Goal: Answer question/provide support: Share knowledge or assist other users

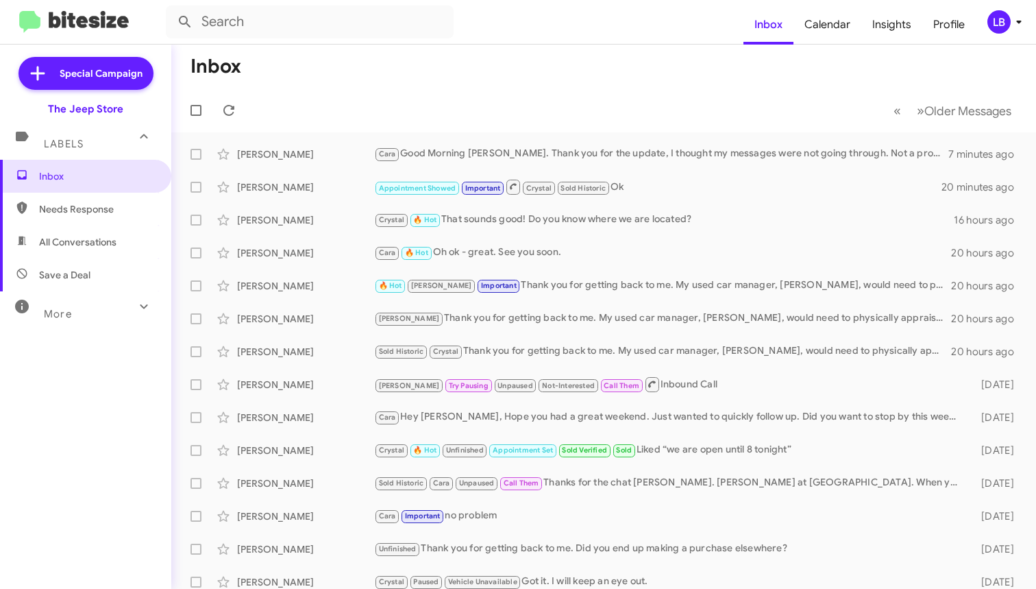
click at [428, 51] on mat-toolbar-row "Inbox" at bounding box center [603, 67] width 865 height 44
click at [252, 28] on input "text" at bounding box center [310, 21] width 288 height 33
type input "[PERSON_NAME]"
click at [185, 22] on button at bounding box center [184, 21] width 27 height 27
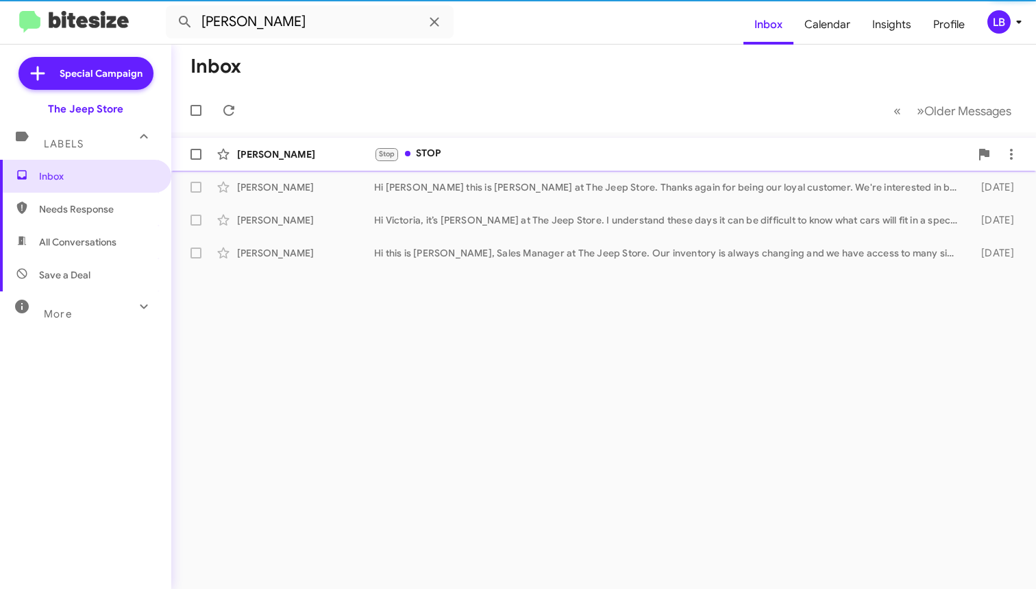
click at [422, 149] on div "Stop STOP" at bounding box center [672, 154] width 596 height 16
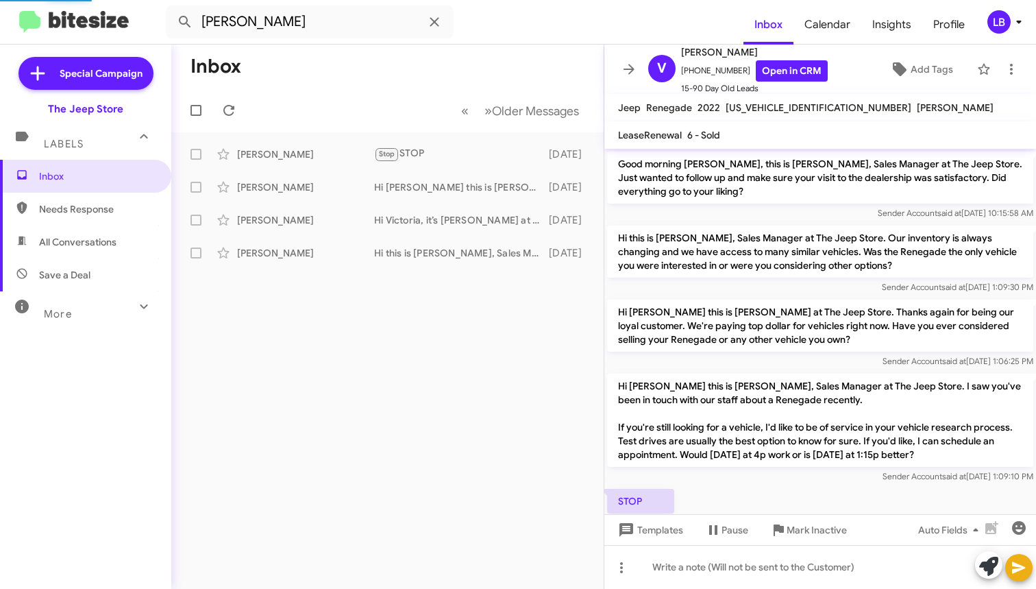
scroll to position [64, 0]
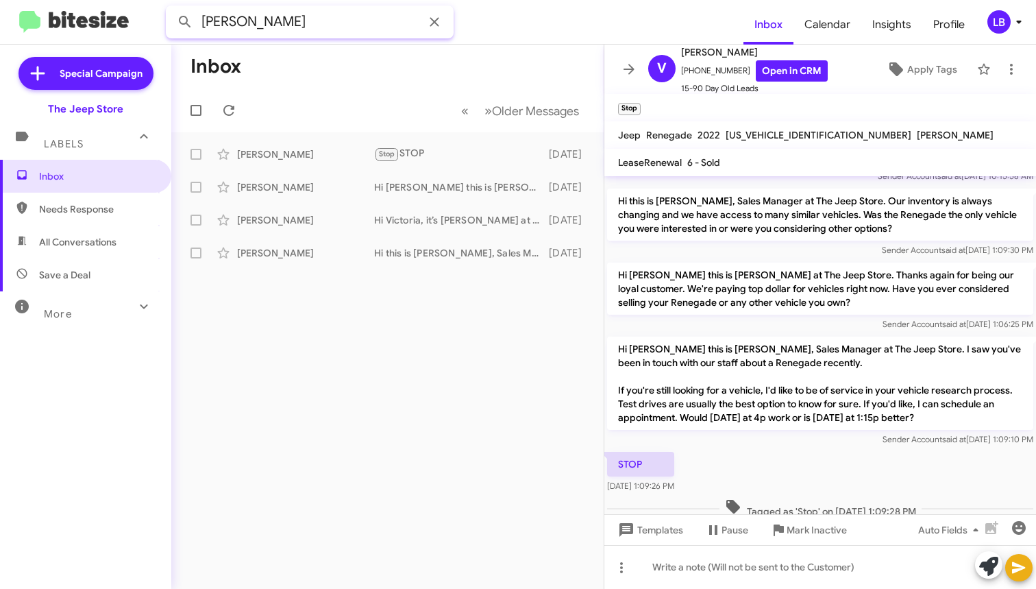
drag, startPoint x: 296, startPoint y: 19, endPoint x: 68, endPoint y: -3, distance: 229.3
click at [68, 0] on html "victor vitrun Inbox Calendar Insights Profile LB Special Campaign The Jeep Stor…" at bounding box center [518, 294] width 1036 height 589
type input "9083804192"
click at [185, 22] on button at bounding box center [184, 21] width 27 height 27
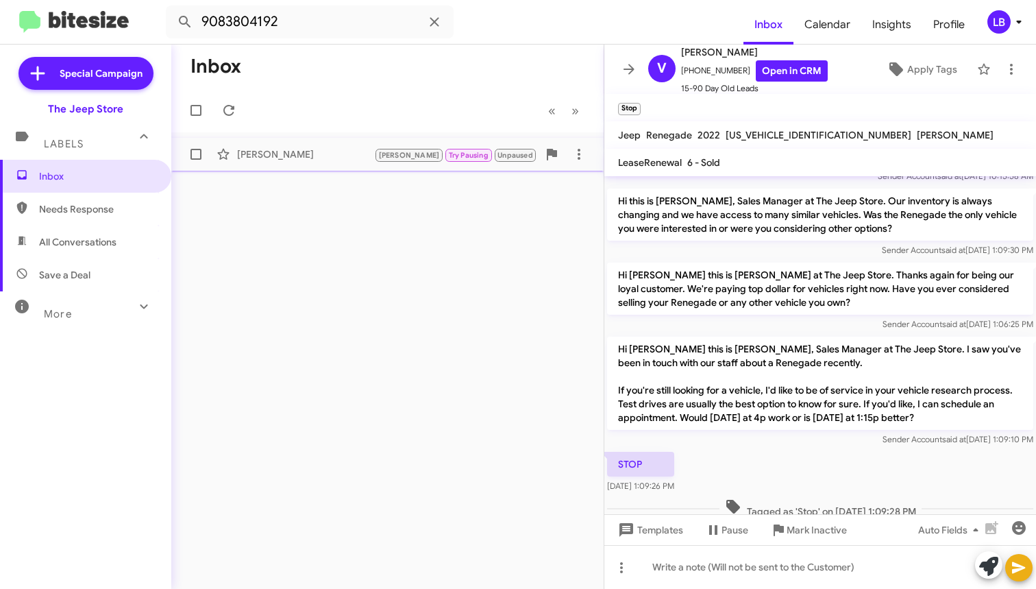
click at [245, 154] on div "[PERSON_NAME]" at bounding box center [305, 154] width 137 height 14
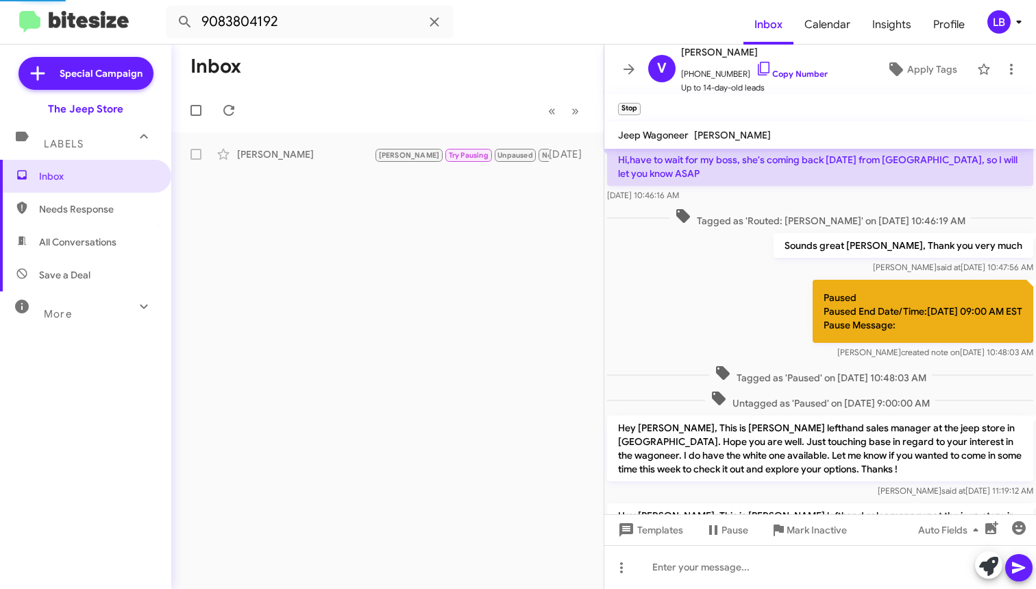
scroll to position [342, 0]
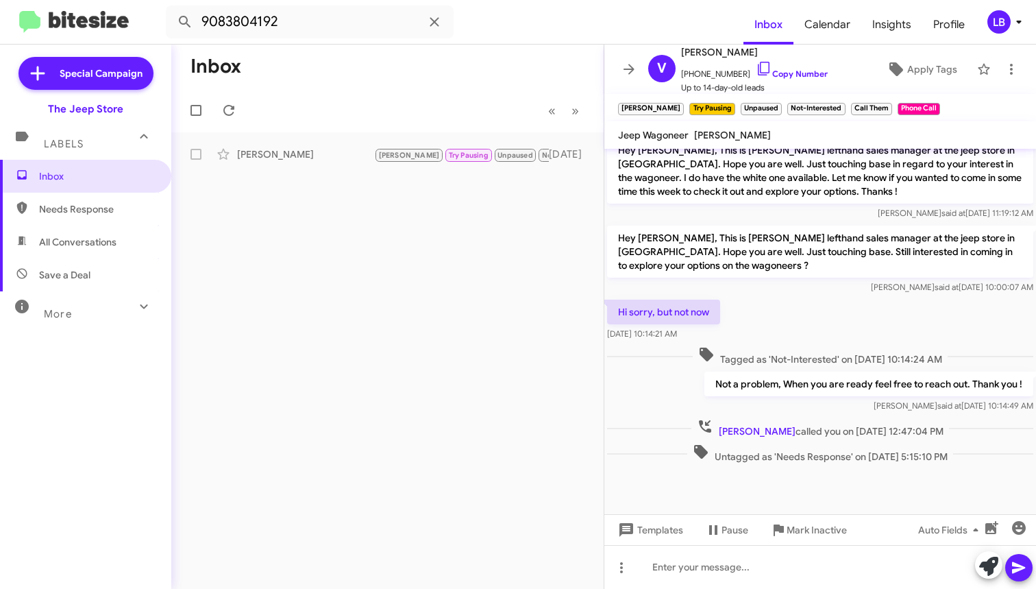
click at [842, 309] on div "Hi sorry, but not now Sep 5, 2025, 10:14:21 AM" at bounding box center [821, 320] width 432 height 47
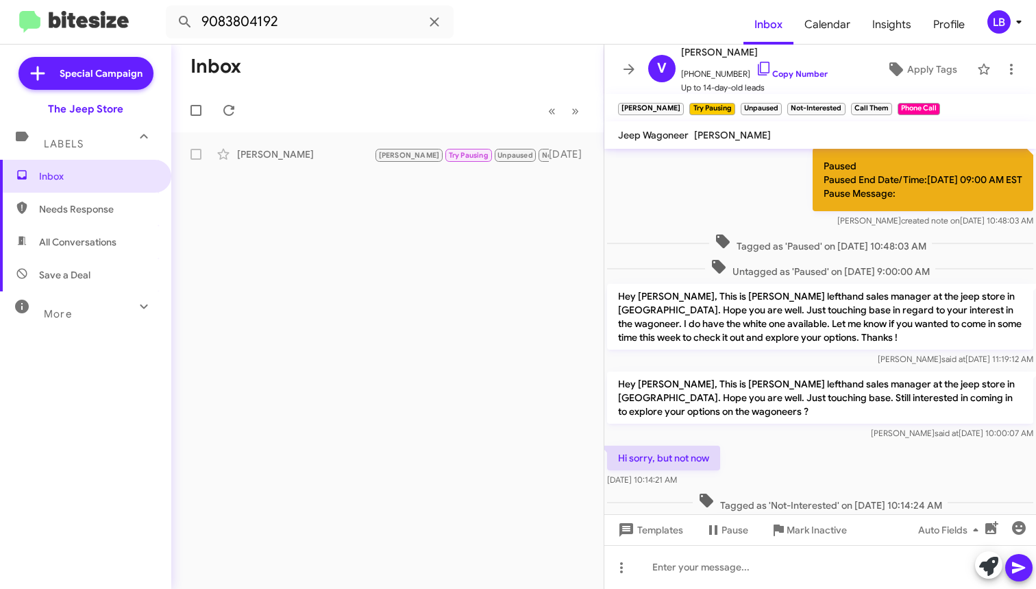
scroll to position [0, 0]
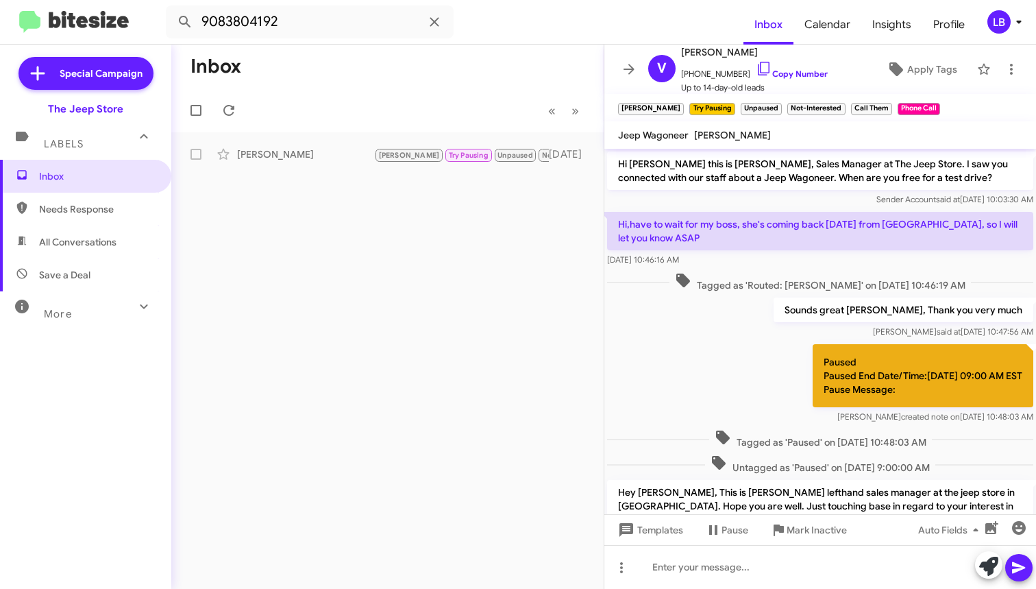
click at [334, 125] on mat-toolbar-row "« Previous » Next" at bounding box center [387, 110] width 433 height 44
click at [347, 36] on input "9083804192" at bounding box center [310, 21] width 288 height 33
drag, startPoint x: 188, startPoint y: -25, endPoint x: 8, endPoint y: -58, distance: 183.1
click at [8, 0] on html "9083804192 Inbox Calendar Insights Profile LB Special Campaign The Jeep Store L…" at bounding box center [518, 294] width 1036 height 589
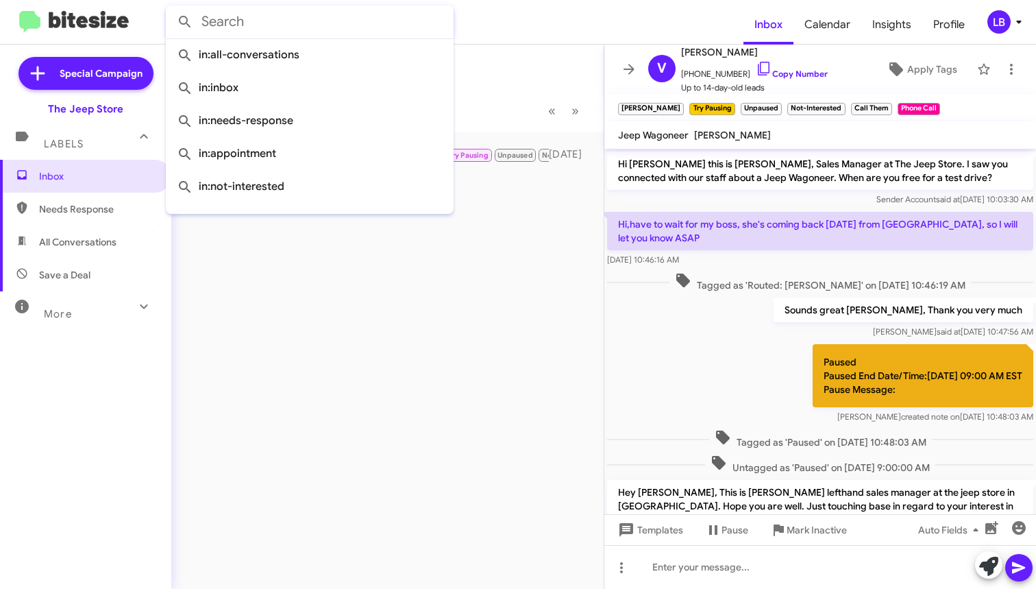
click at [185, 22] on button at bounding box center [184, 21] width 27 height 27
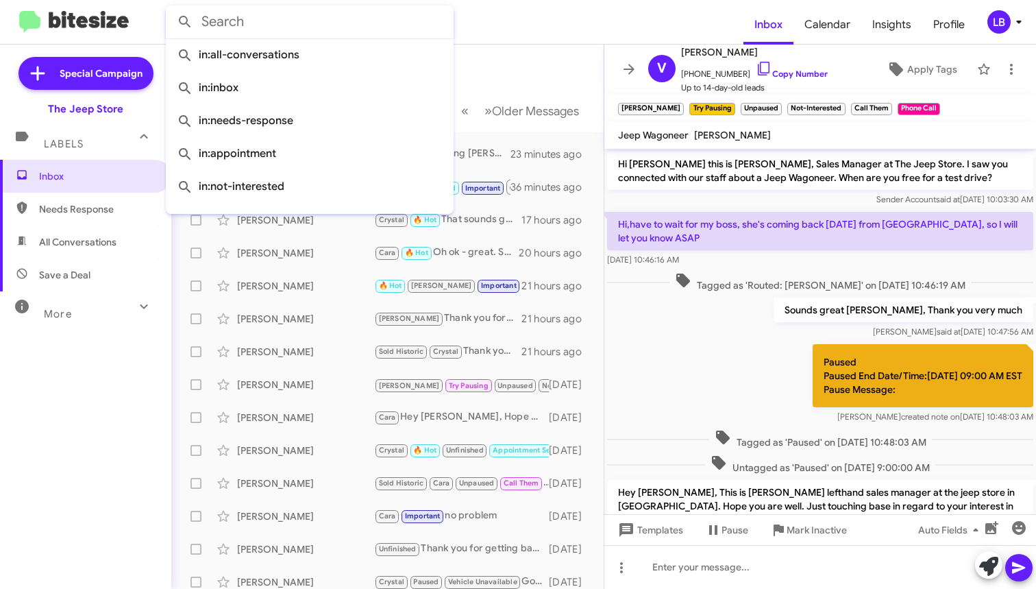
click at [513, 61] on mat-toolbar-row "Inbox" at bounding box center [387, 67] width 433 height 44
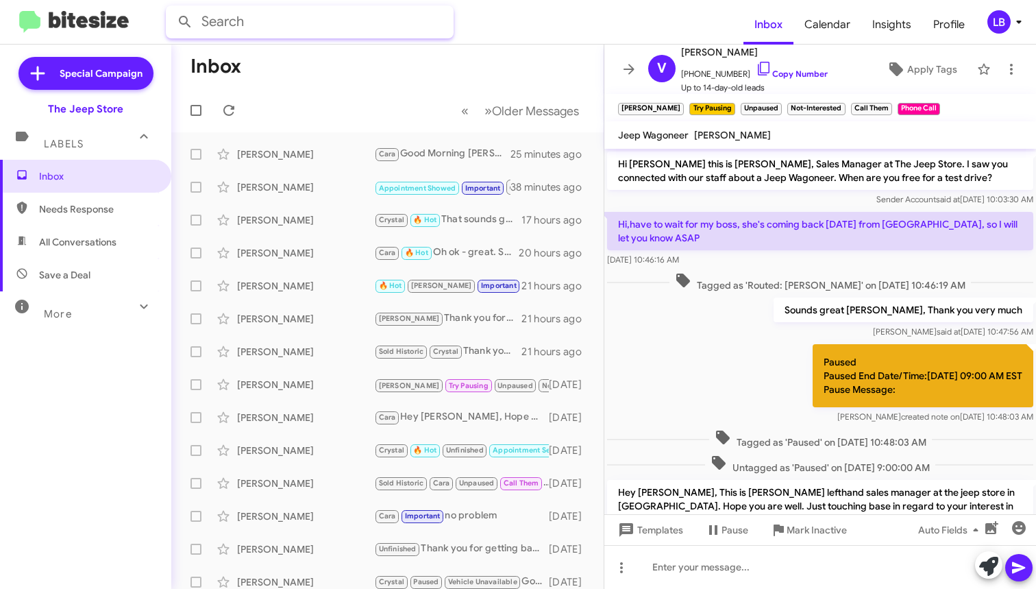
click at [331, 34] on input "text" at bounding box center [310, 21] width 288 height 33
click at [185, 22] on button at bounding box center [184, 21] width 27 height 27
click at [254, 21] on input "201424398" at bounding box center [310, 21] width 288 height 33
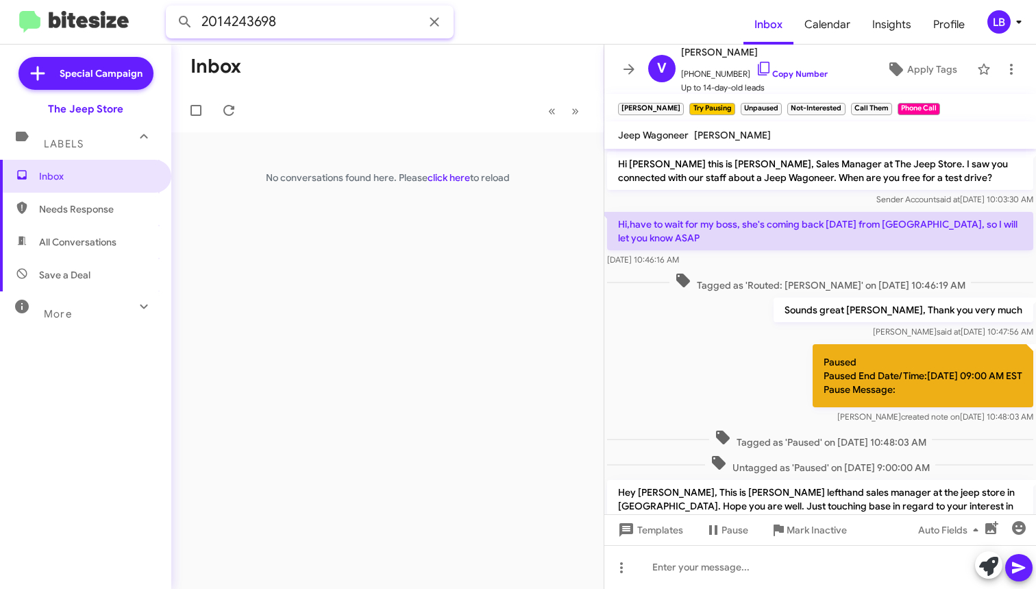
type input "2014243698"
click at [185, 22] on button at bounding box center [184, 21] width 27 height 27
click at [388, 153] on div "Hello Kenneth this is Michael Lefthand, Sales Manager at The Jeep Store. I am j…" at bounding box center [456, 154] width 164 height 14
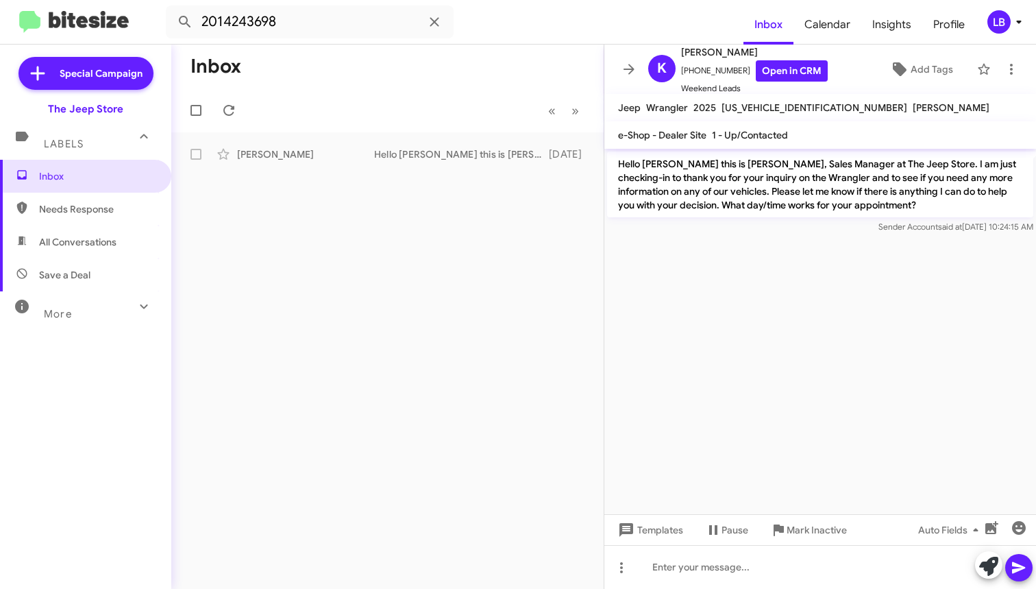
click at [341, 93] on mat-toolbar-row "« Previous » Next" at bounding box center [387, 110] width 433 height 44
click at [812, 340] on cdk-virtual-scroll-viewport "Hello Kenneth this is Michael Lefthand, Sales Manager at The Jeep Store. I am j…" at bounding box center [821, 331] width 432 height 365
click at [426, 73] on mat-toolbar-row "Inbox" at bounding box center [387, 67] width 433 height 44
click at [101, 187] on span "Inbox" at bounding box center [85, 176] width 171 height 33
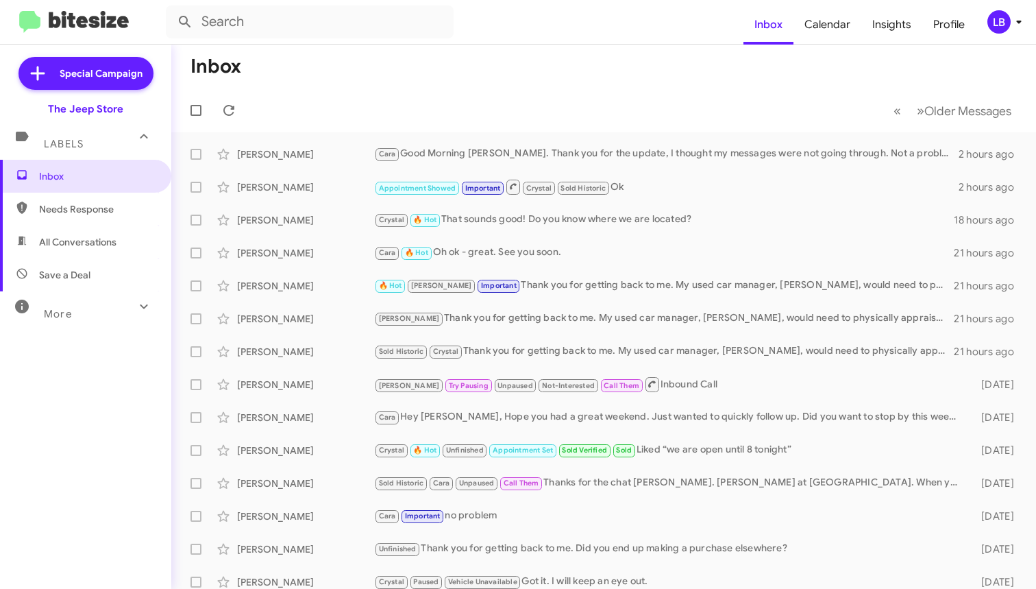
click at [607, 96] on mat-toolbar-row "« Previous » Next Older Messages" at bounding box center [603, 110] width 865 height 44
click at [410, 72] on mat-toolbar-row "Inbox" at bounding box center [603, 67] width 865 height 44
click at [584, 60] on mat-toolbar-row "Inbox" at bounding box center [603, 67] width 865 height 44
click at [445, 78] on mat-toolbar-row "Inbox" at bounding box center [603, 67] width 865 height 44
click at [438, 93] on mat-toolbar-row "« Previous » Next Older Messages" at bounding box center [603, 110] width 865 height 44
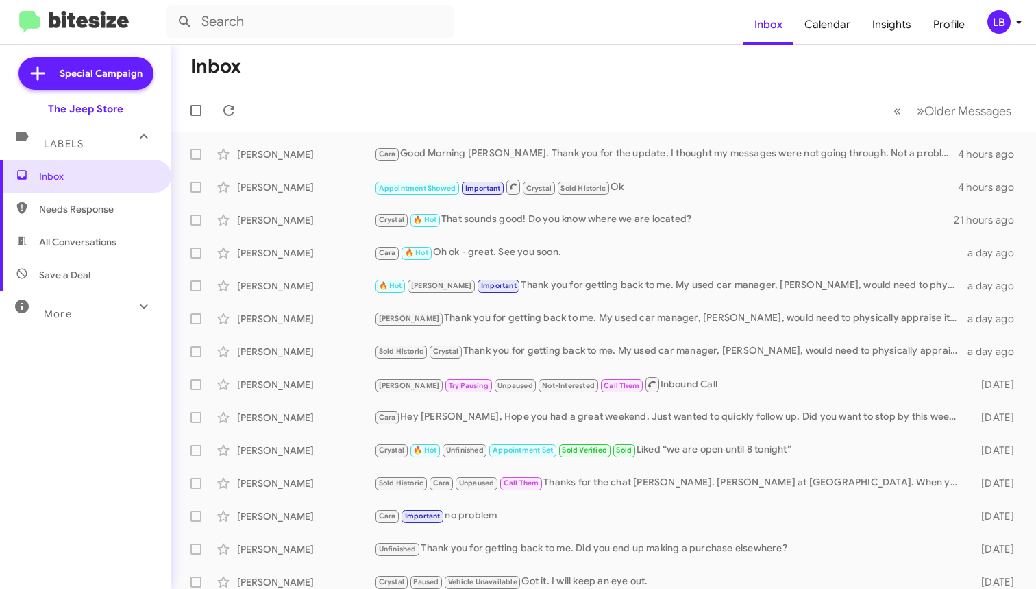
click at [396, 77] on mat-toolbar-row "Inbox" at bounding box center [603, 67] width 865 height 44
click at [110, 207] on span "Needs Response" at bounding box center [97, 209] width 117 height 14
type input "in:needs-response"
drag, startPoint x: 38, startPoint y: 21, endPoint x: 110, endPoint y: 208, distance: 199.8
click at [110, 207] on span "Needs Response" at bounding box center [97, 209] width 117 height 14
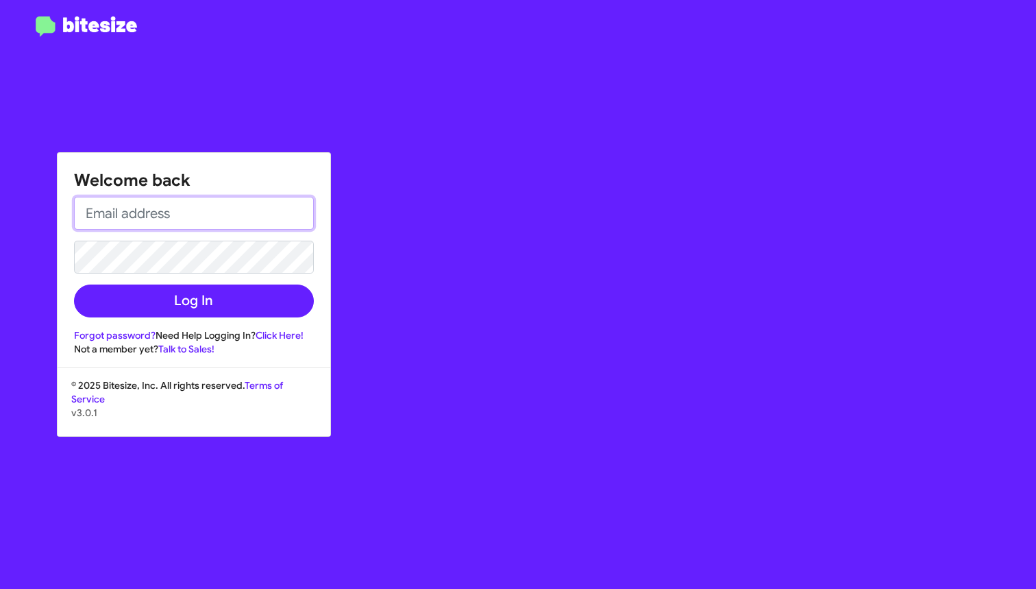
click at [253, 217] on input "email" at bounding box center [194, 213] width 240 height 33
click at [242, 219] on input "email" at bounding box center [194, 213] width 240 height 33
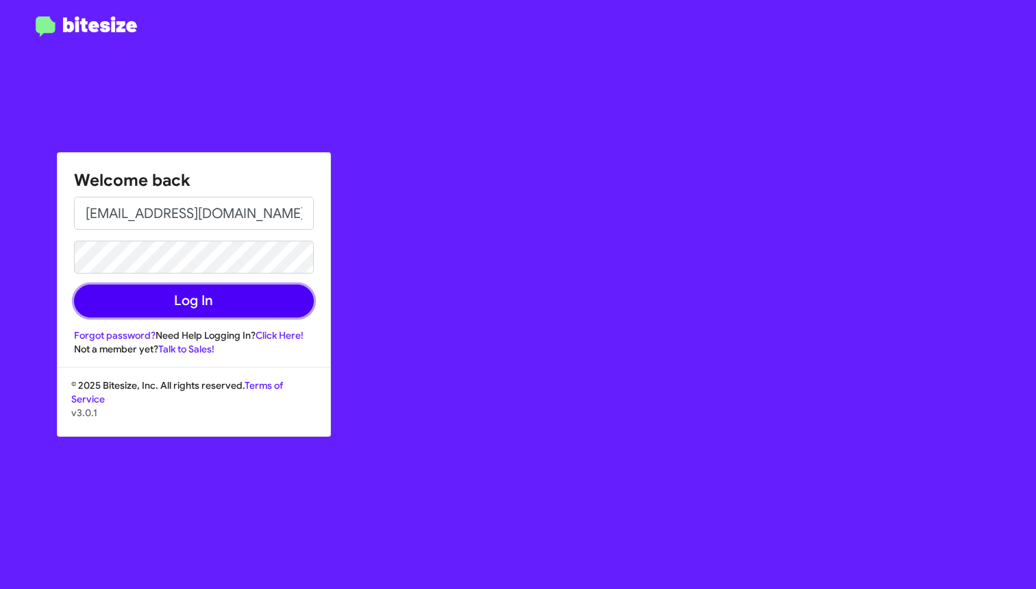
drag, startPoint x: 208, startPoint y: 302, endPoint x: 204, endPoint y: 143, distance: 159.1
click at [208, 302] on button "Log In" at bounding box center [194, 300] width 240 height 33
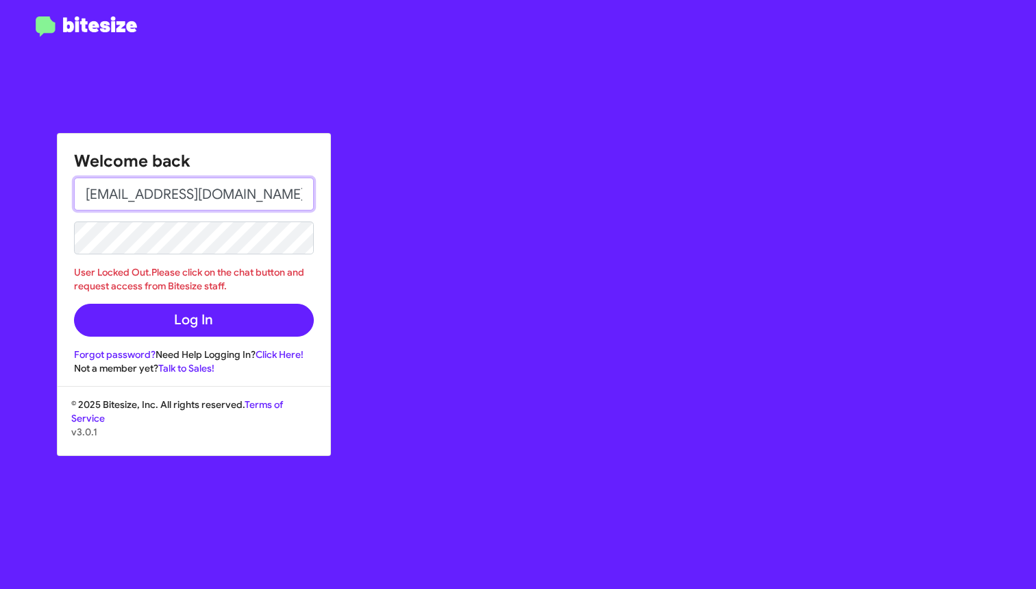
drag, startPoint x: 184, startPoint y: 193, endPoint x: 225, endPoint y: 189, distance: 41.3
click at [188, 191] on input "[EMAIL_ADDRESS][DOMAIN_NAME]" at bounding box center [194, 194] width 240 height 33
drag, startPoint x: 265, startPoint y: 193, endPoint x: 154, endPoint y: 197, distance: 111.1
click at [154, 197] on input "[EMAIL_ADDRESS][DOMAIN_NAME]" at bounding box center [194, 194] width 240 height 33
type input "[EMAIL_ADDRESS][DOMAIN_NAME]"
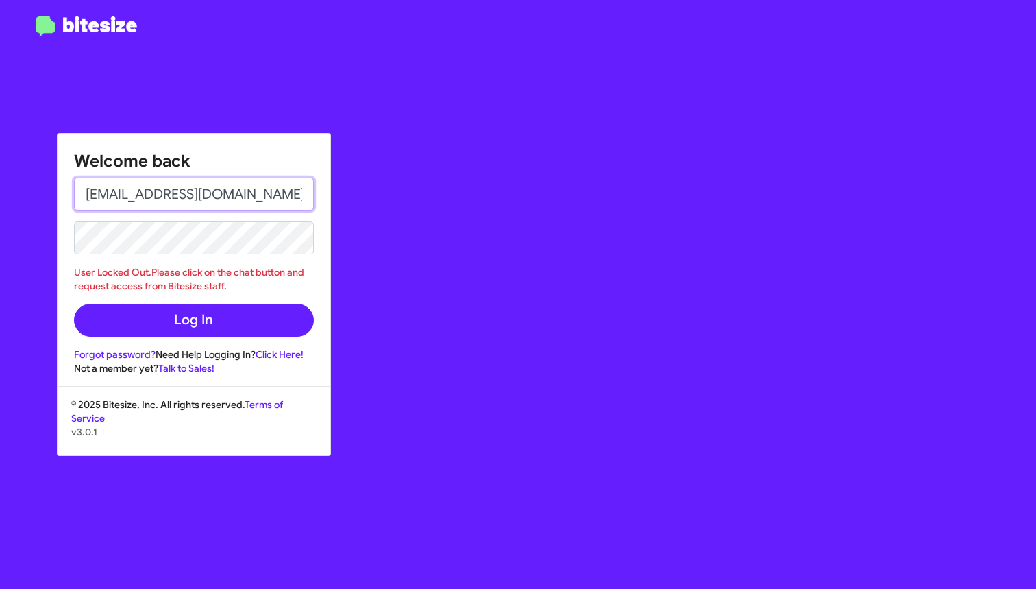
click at [193, 320] on button "Log In" at bounding box center [194, 320] width 240 height 33
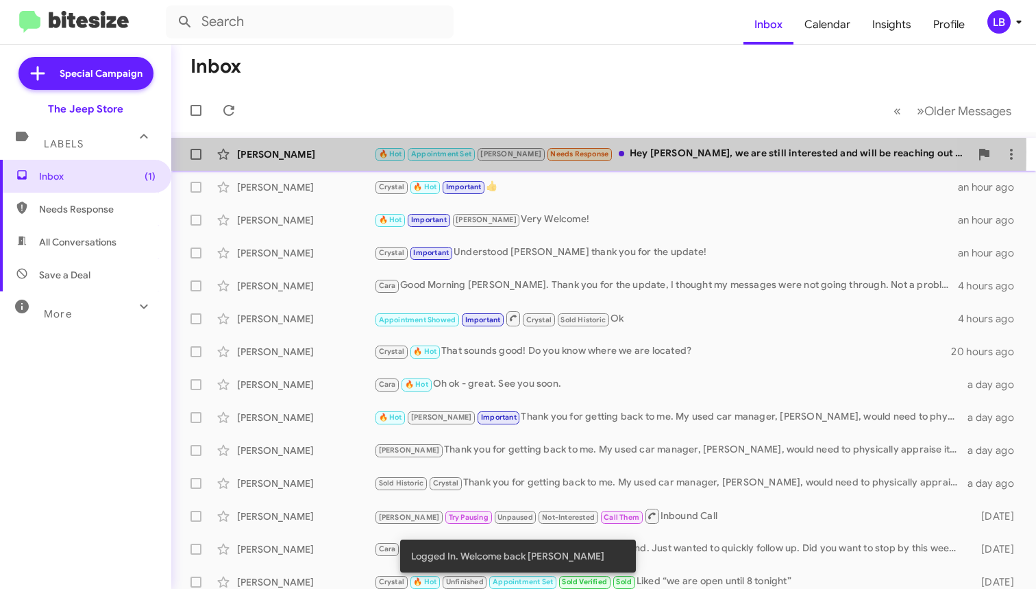
click at [295, 151] on div "[PERSON_NAME]" at bounding box center [305, 154] width 137 height 14
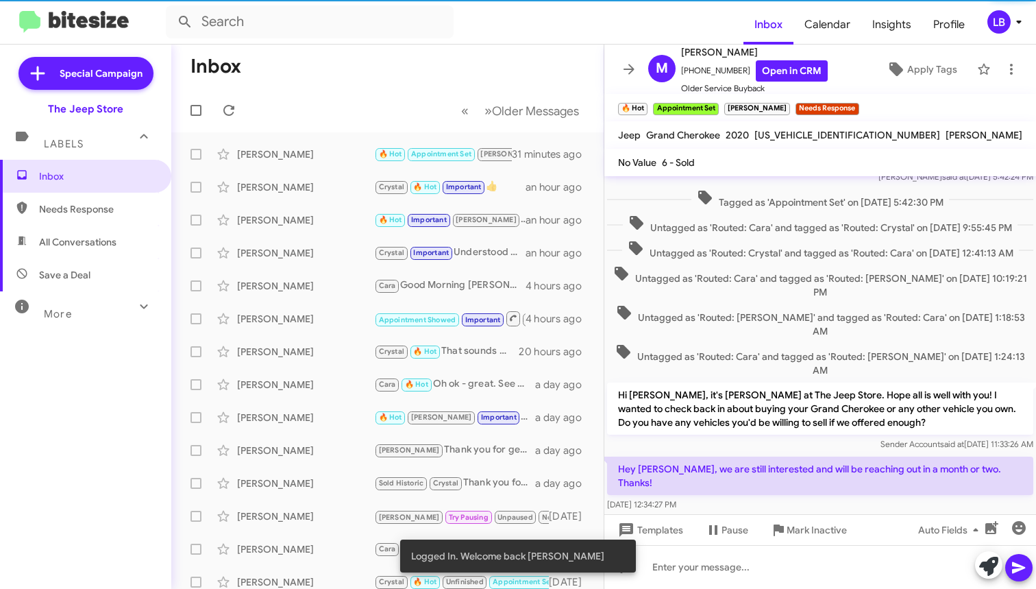
scroll to position [727, 0]
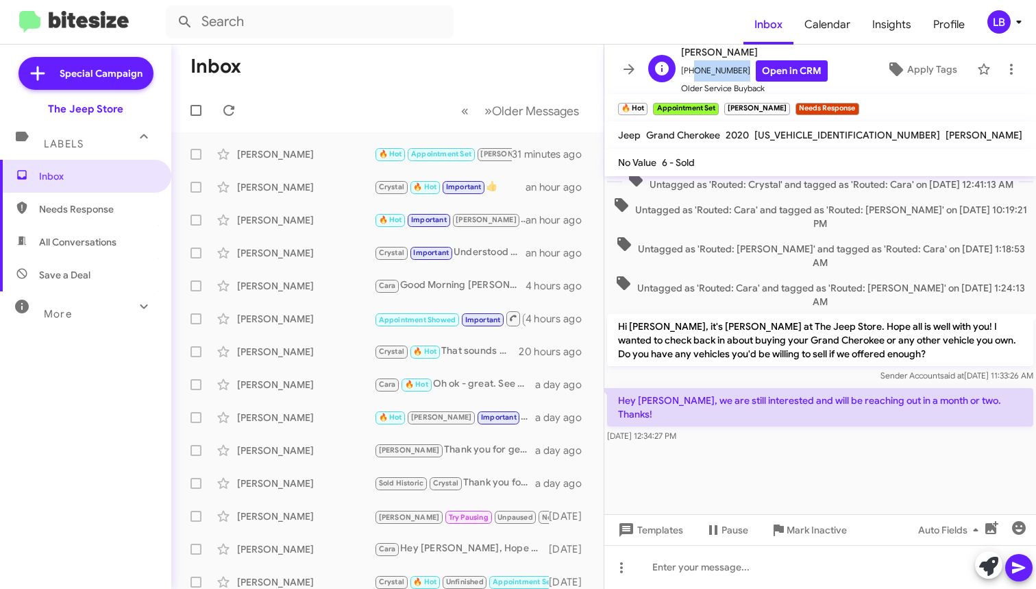
drag, startPoint x: 737, startPoint y: 73, endPoint x: 690, endPoint y: 80, distance: 47.0
click at [690, 80] on span "[PHONE_NUMBER] Open in CRM" at bounding box center [754, 70] width 147 height 21
copy span "9084820415"
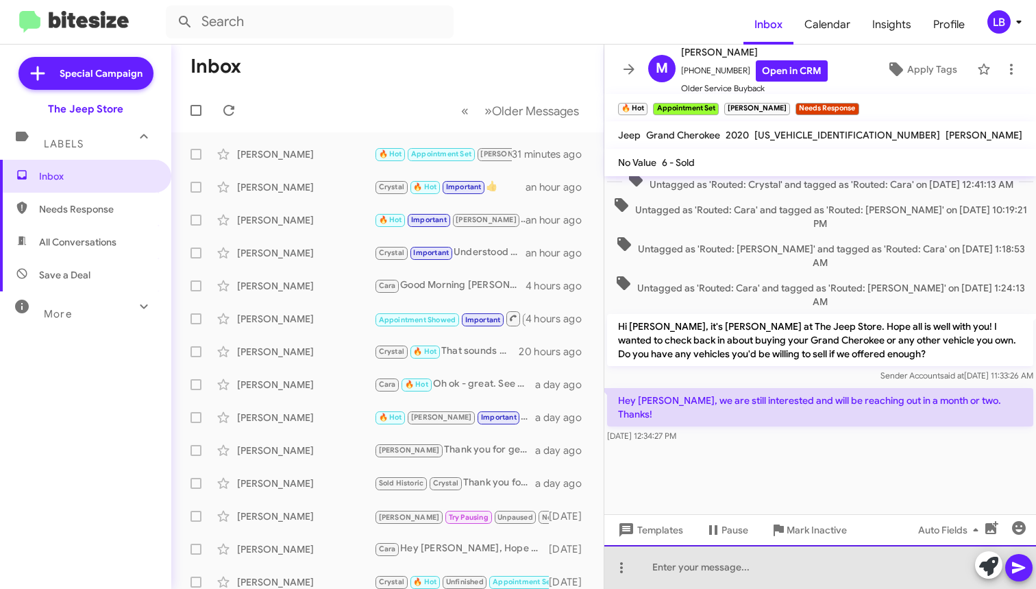
click at [773, 570] on div at bounding box center [821, 567] width 432 height 44
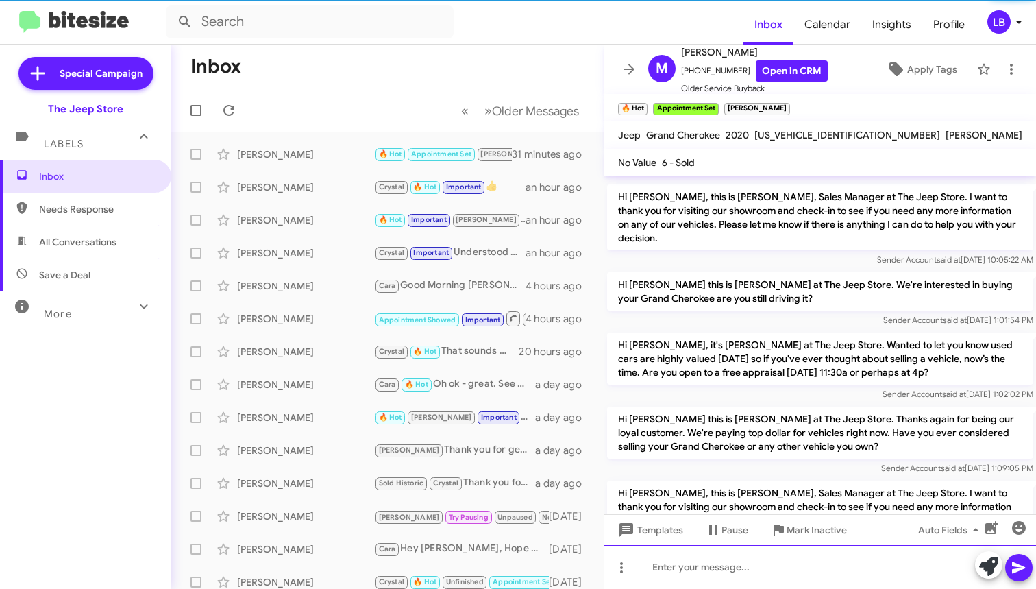
scroll to position [1462, 0]
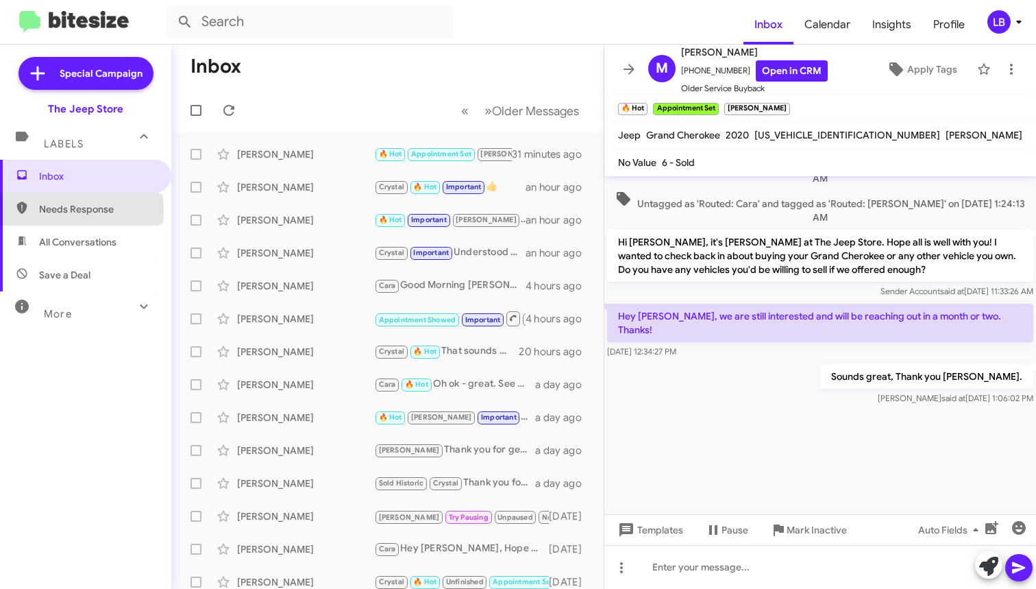
click at [71, 210] on span "Needs Response" at bounding box center [97, 209] width 117 height 14
type input "in:needs-response"
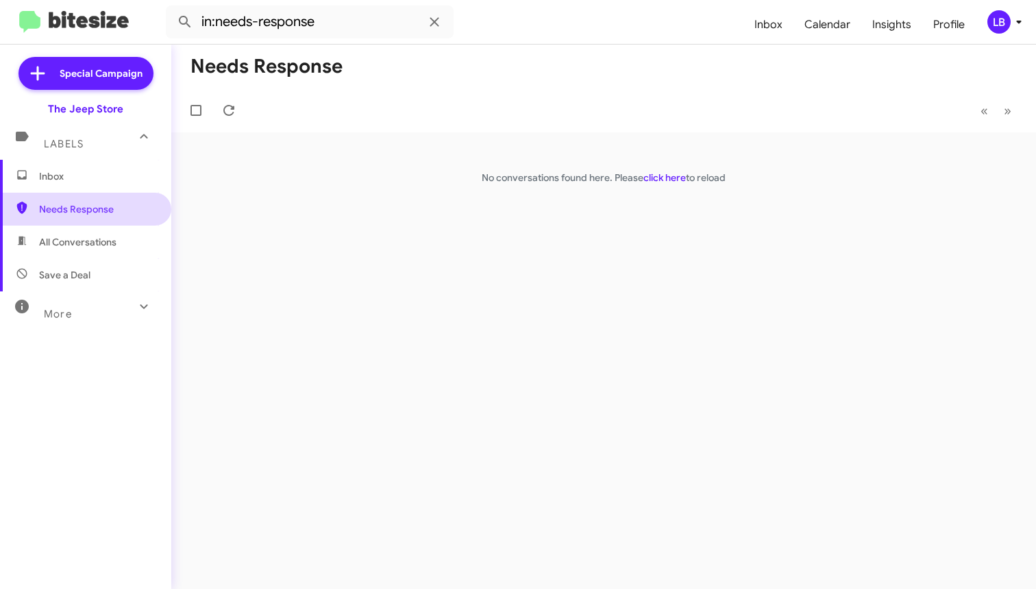
click at [94, 205] on span "Needs Response" at bounding box center [97, 209] width 117 height 14
drag, startPoint x: 528, startPoint y: 80, endPoint x: 531, endPoint y: 70, distance: 10.0
click at [528, 80] on mat-toolbar-row "Needs Response" at bounding box center [603, 67] width 865 height 44
